Goal: Task Accomplishment & Management: Complete application form

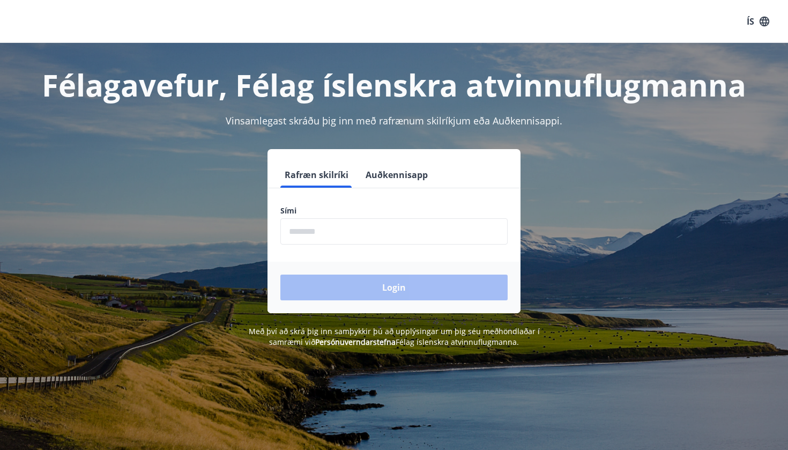
click at [377, 230] on input "phone" at bounding box center [393, 231] width 227 height 26
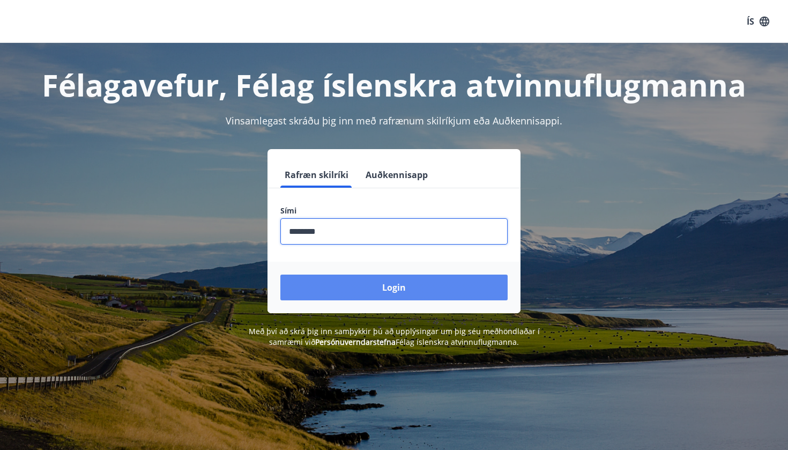
type input "********"
click at [384, 282] on button "Login" at bounding box center [393, 287] width 227 height 26
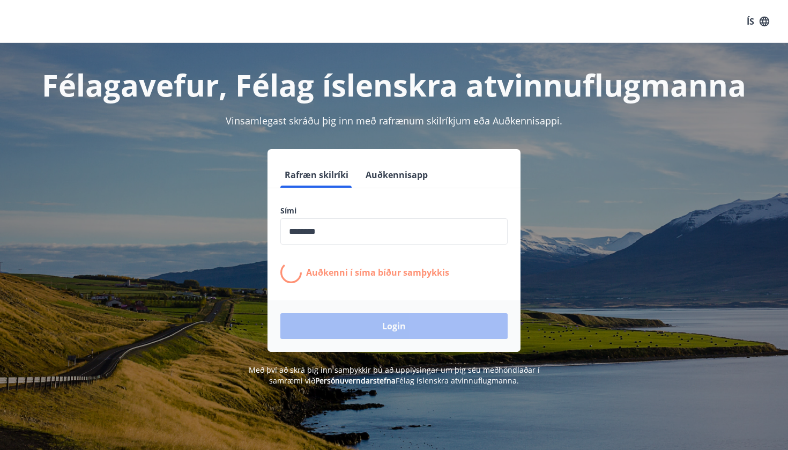
click at [421, 119] on span "Vinsamlegast skráðu þig inn með rafrænum skilríkjum eða Auðkennisappi." at bounding box center [394, 120] width 336 height 13
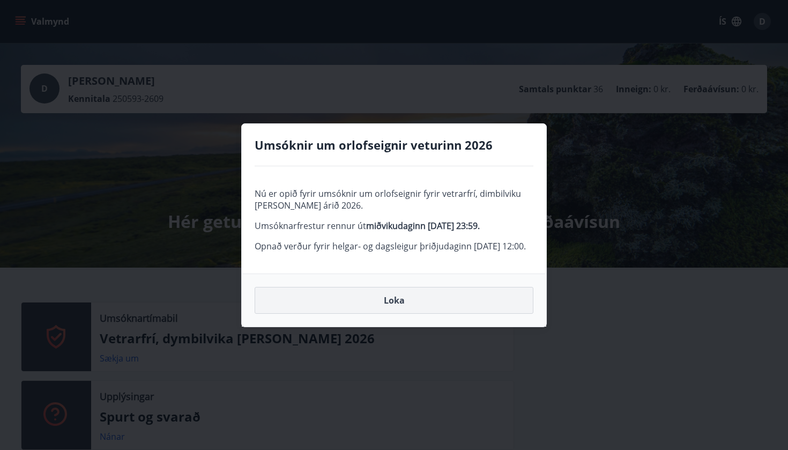
click at [405, 313] on button "Loka" at bounding box center [393, 300] width 279 height 27
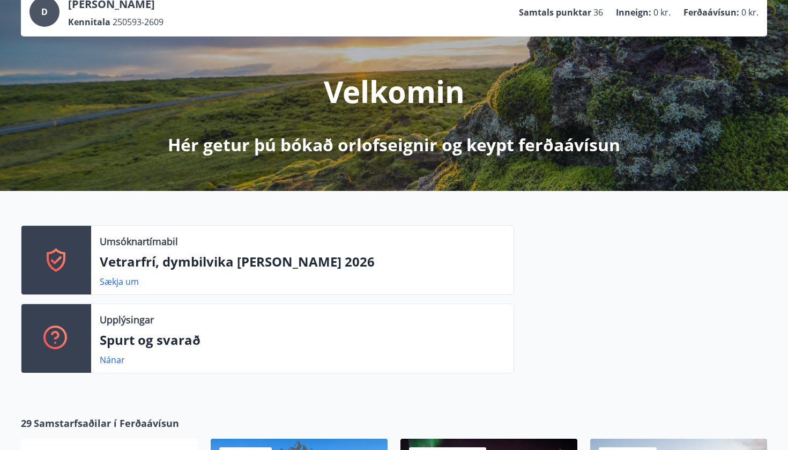
scroll to position [77, 0]
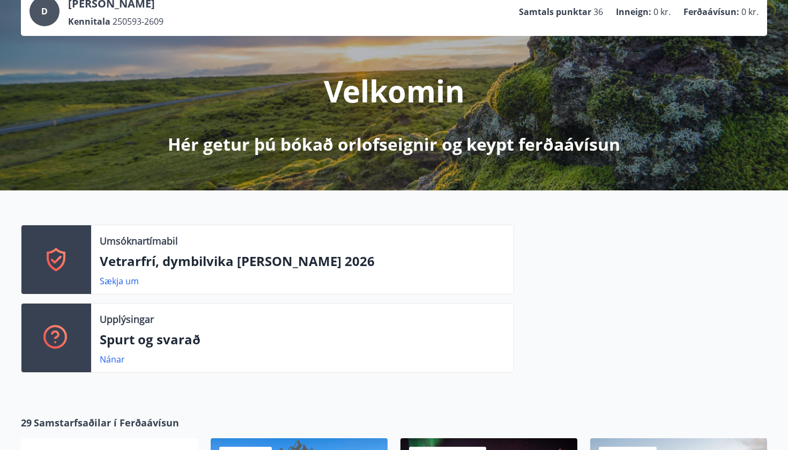
click at [293, 265] on p "Vetrarfrí, dymbilvika og páskar 2026" at bounding box center [302, 261] width 405 height 18
click at [129, 281] on link "Sækja um" at bounding box center [119, 281] width 39 height 12
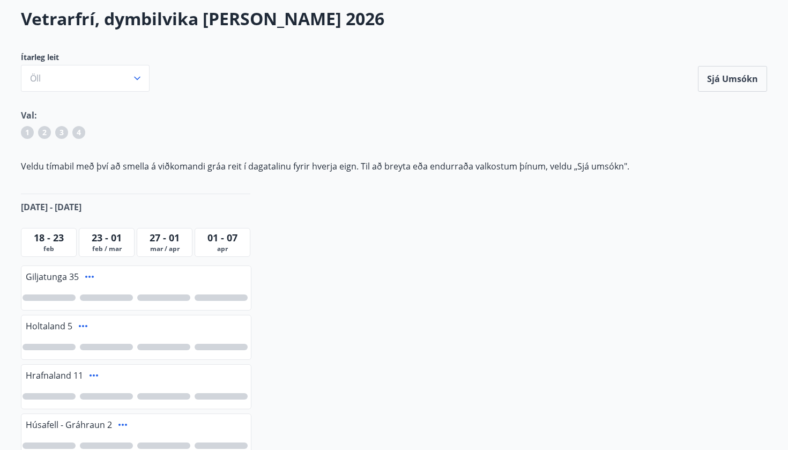
scroll to position [106, 0]
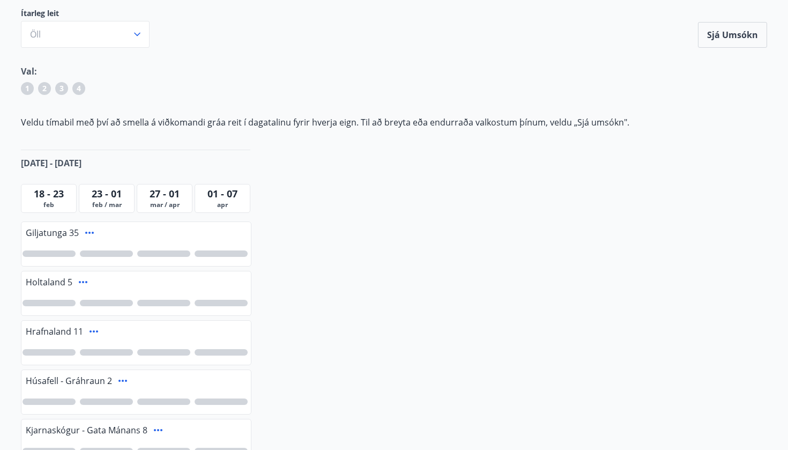
click at [56, 207] on span "feb" at bounding box center [49, 204] width 50 height 9
click at [56, 196] on span "18 - 23" at bounding box center [49, 193] width 30 height 13
click at [57, 254] on div at bounding box center [49, 253] width 53 height 6
click at [90, 235] on icon at bounding box center [89, 232] width 13 height 13
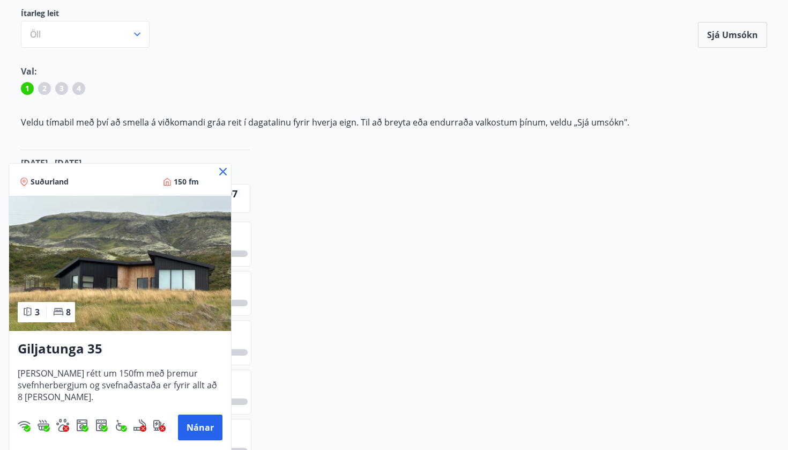
click at [222, 168] on icon at bounding box center [222, 171] width 13 height 13
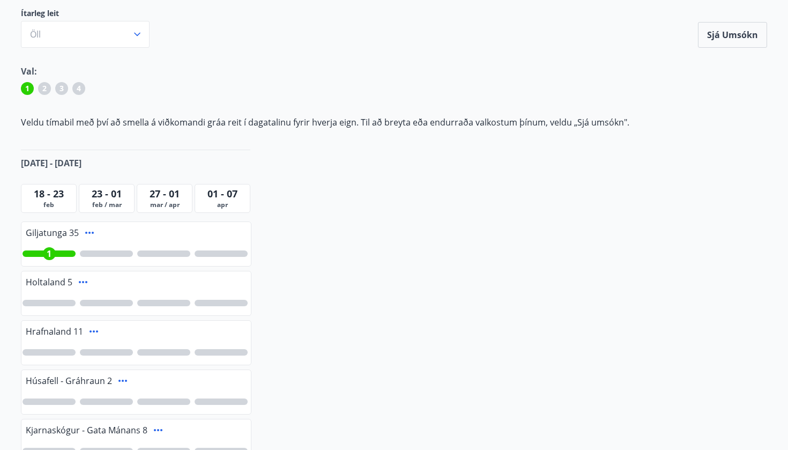
click at [51, 252] on span "1" at bounding box center [49, 254] width 5 height 12
click at [56, 200] on span "feb" at bounding box center [49, 204] width 50 height 9
click at [55, 252] on div at bounding box center [49, 253] width 53 height 6
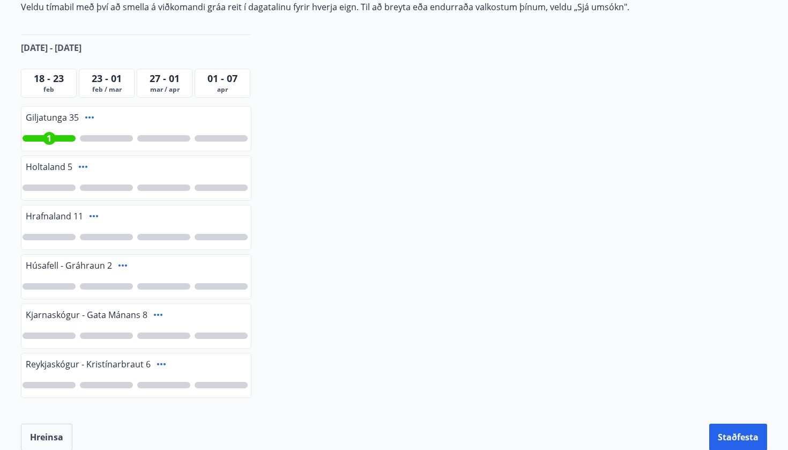
scroll to position [221, 0]
click at [52, 288] on div at bounding box center [49, 286] width 53 height 6
click at [126, 264] on icon at bounding box center [122, 265] width 13 height 13
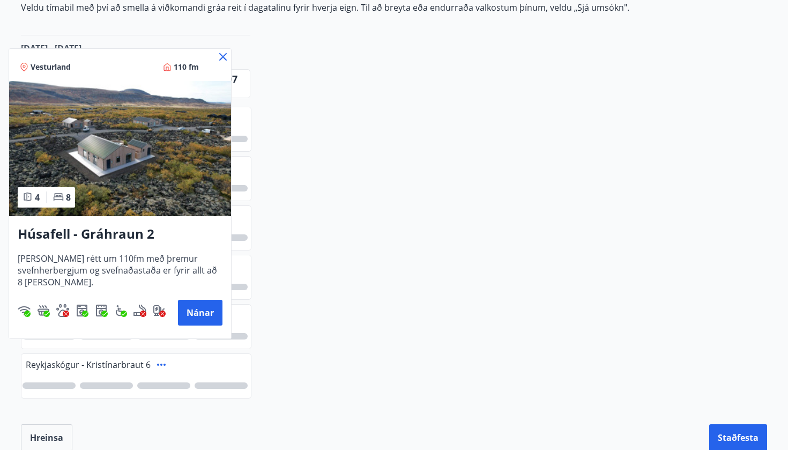
click at [225, 55] on icon at bounding box center [223, 57] width 8 height 8
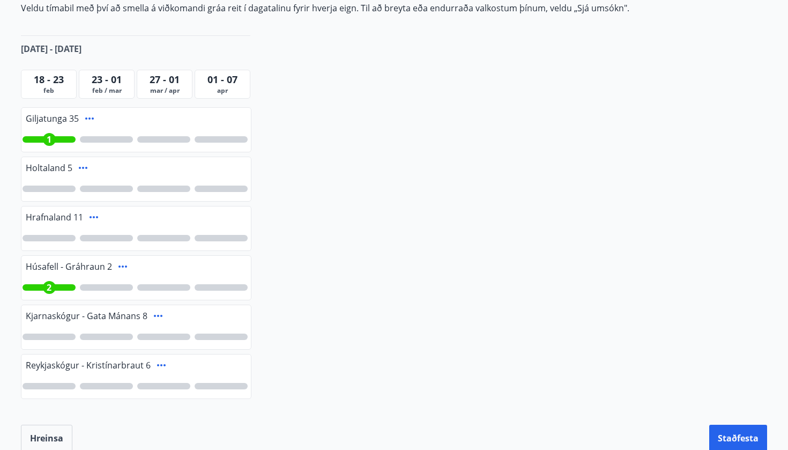
scroll to position [228, 0]
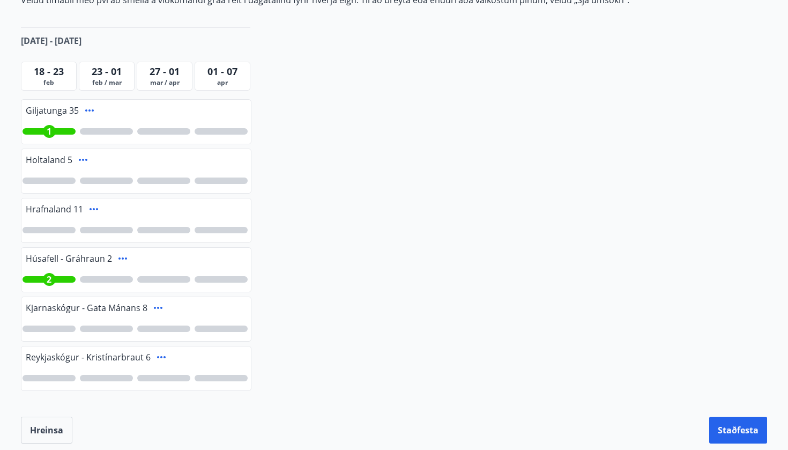
click at [121, 130] on div at bounding box center [106, 131] width 53 height 6
click at [101, 278] on div at bounding box center [106, 279] width 53 height 6
click at [168, 277] on div at bounding box center [163, 279] width 53 height 6
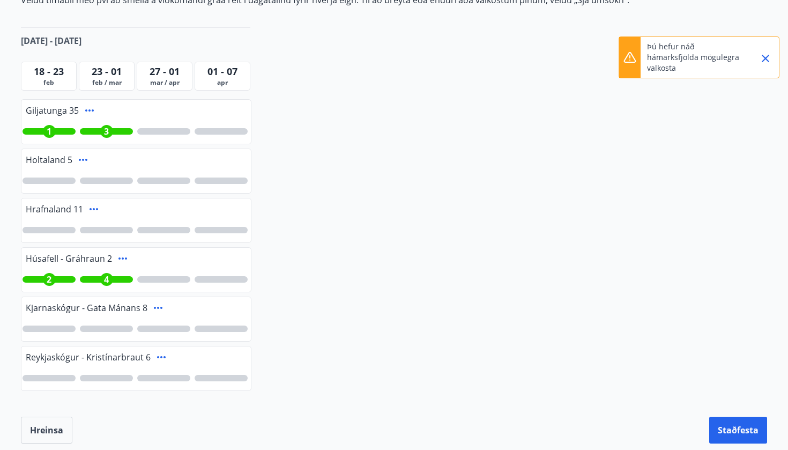
click at [766, 61] on icon "Close" at bounding box center [765, 58] width 13 height 13
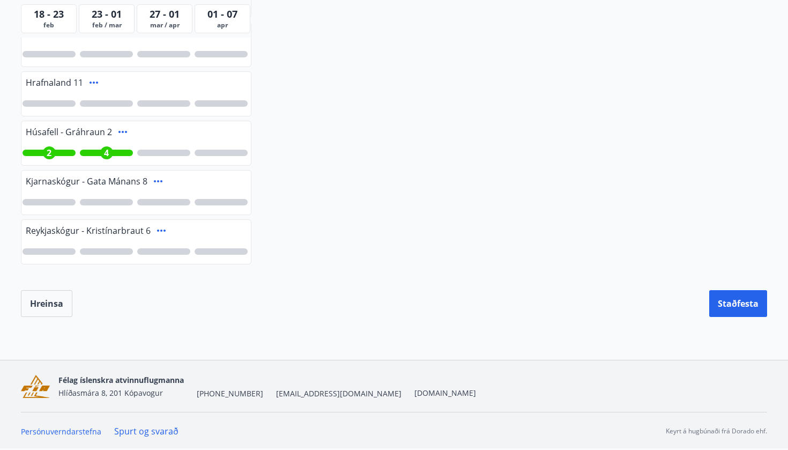
scroll to position [355, 0]
click at [716, 304] on button "Staðfesta" at bounding box center [738, 303] width 58 height 27
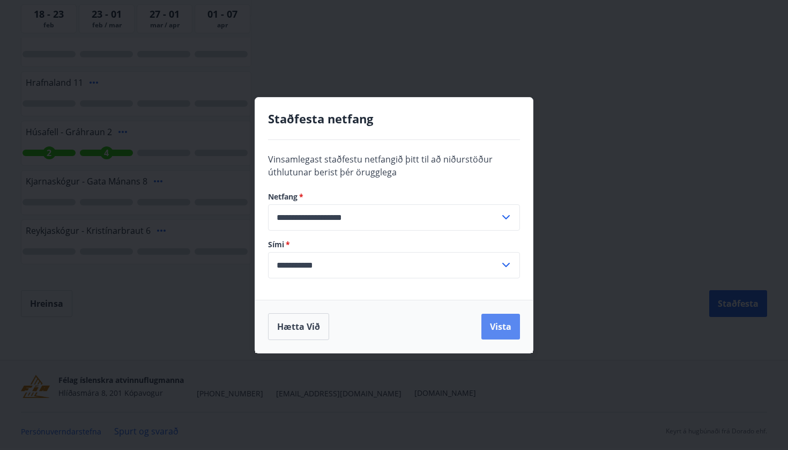
click at [504, 328] on button "Vista" at bounding box center [500, 326] width 39 height 26
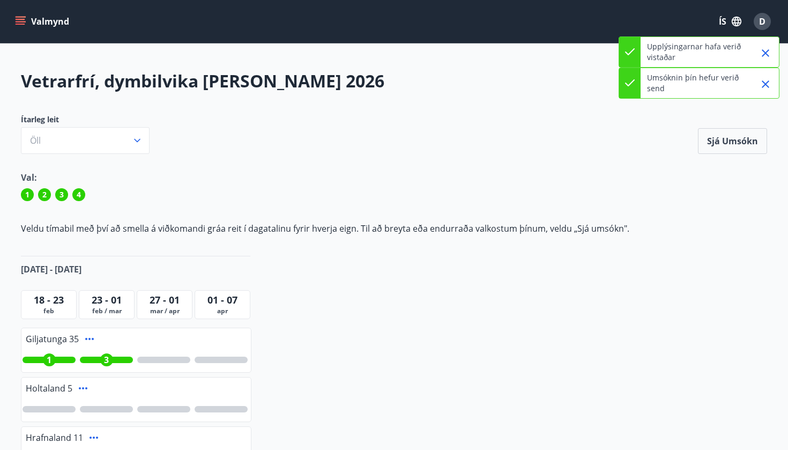
scroll to position [11, 0]
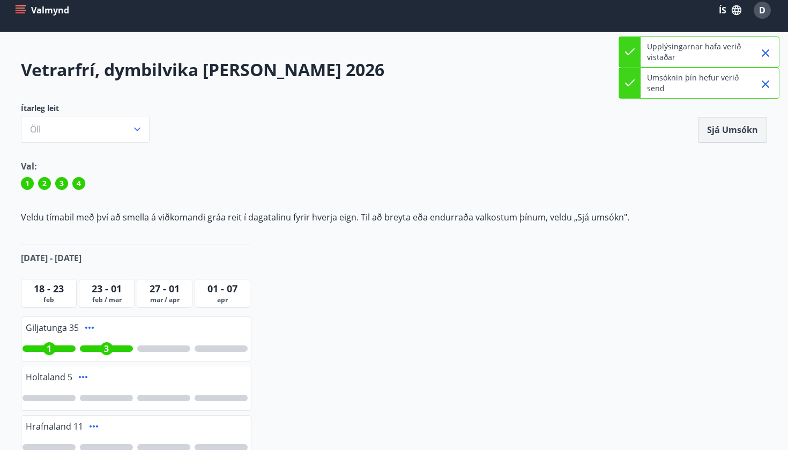
click at [733, 134] on button "Sjá umsókn" at bounding box center [732, 130] width 69 height 26
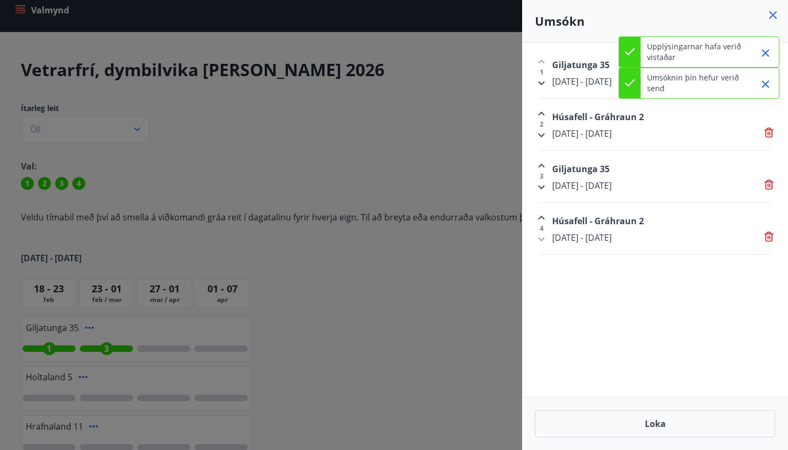
click at [486, 197] on div at bounding box center [394, 225] width 788 height 450
